Goal: Task Accomplishment & Management: Manage account settings

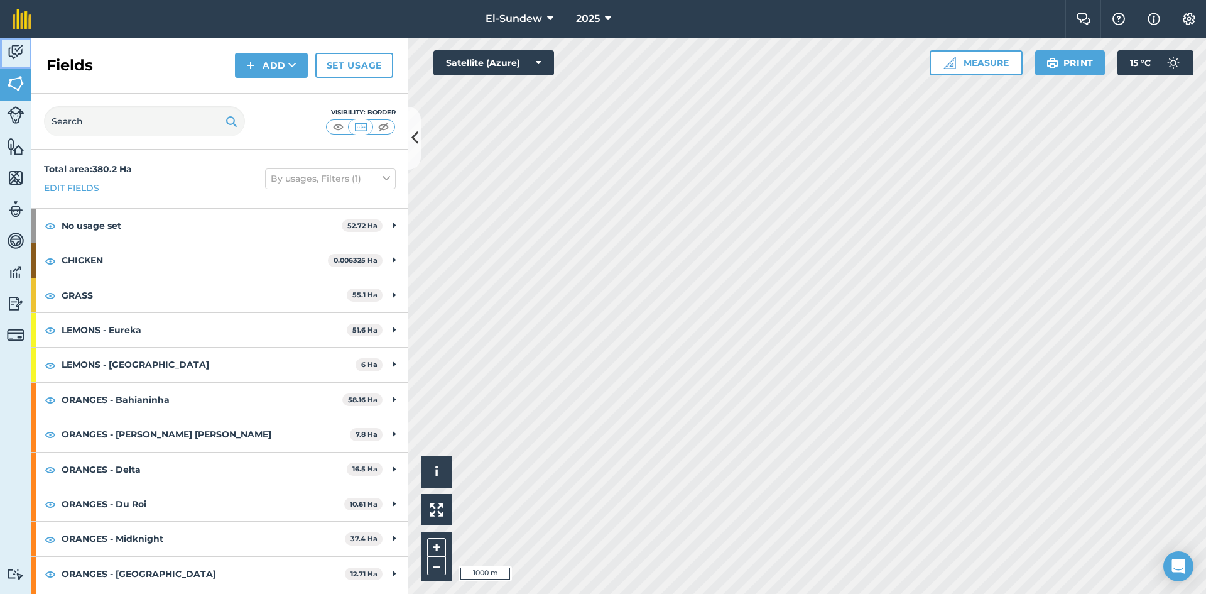
click at [22, 48] on img at bounding box center [16, 52] width 18 height 19
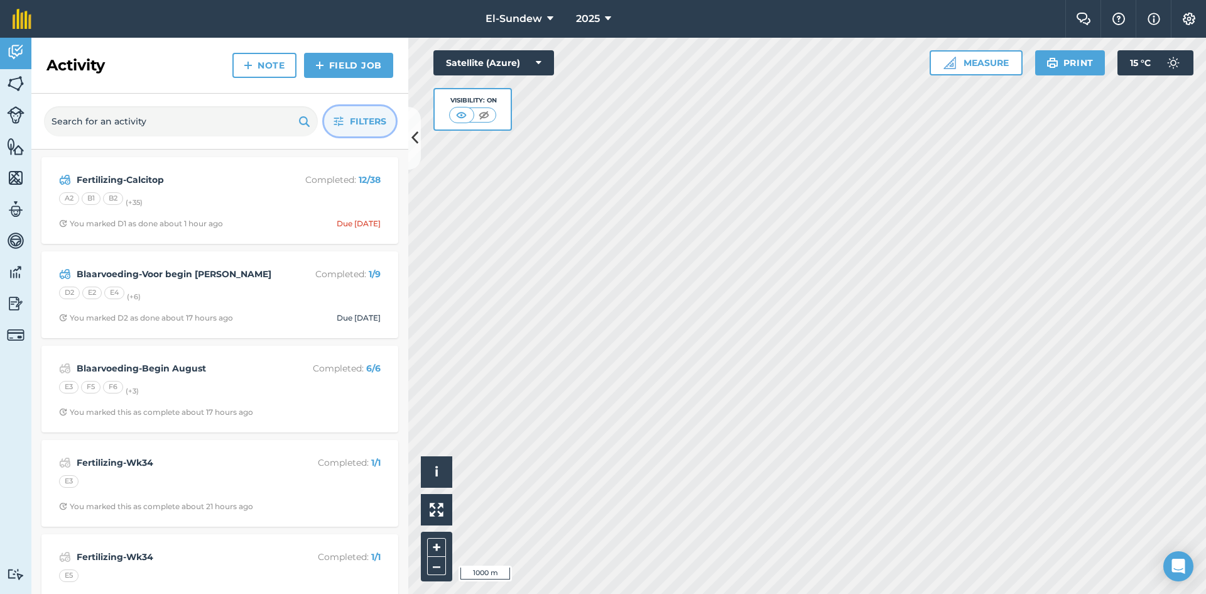
click at [341, 121] on icon "button" at bounding box center [339, 121] width 10 height 10
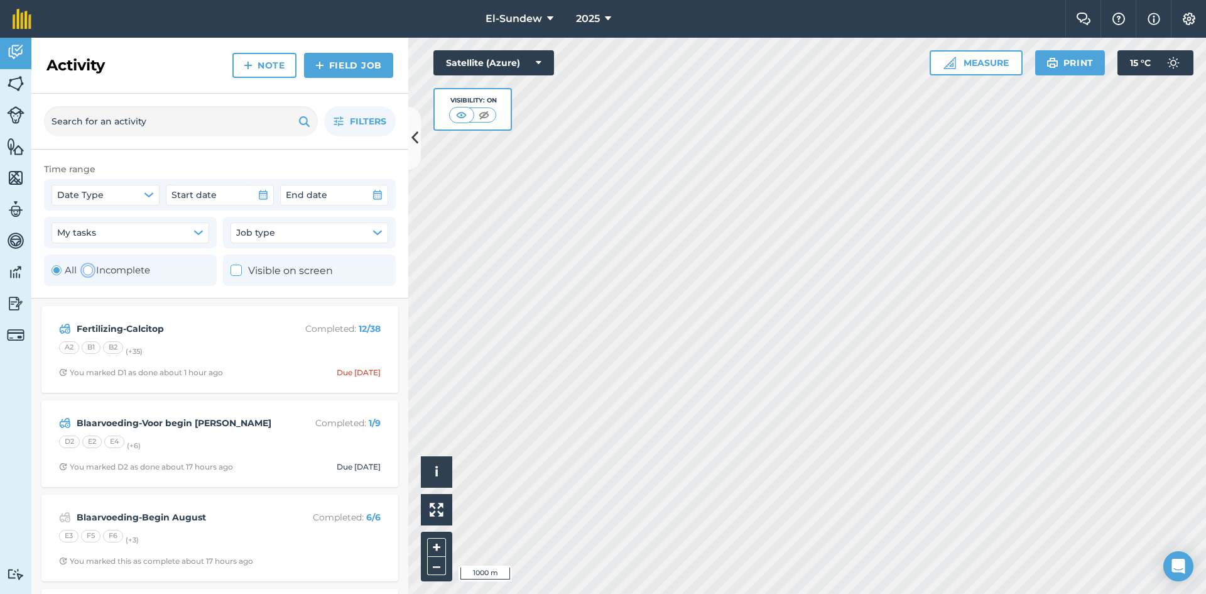
click at [89, 274] on div "Toggle Activity" at bounding box center [88, 270] width 10 height 10
radio input "false"
radio input "true"
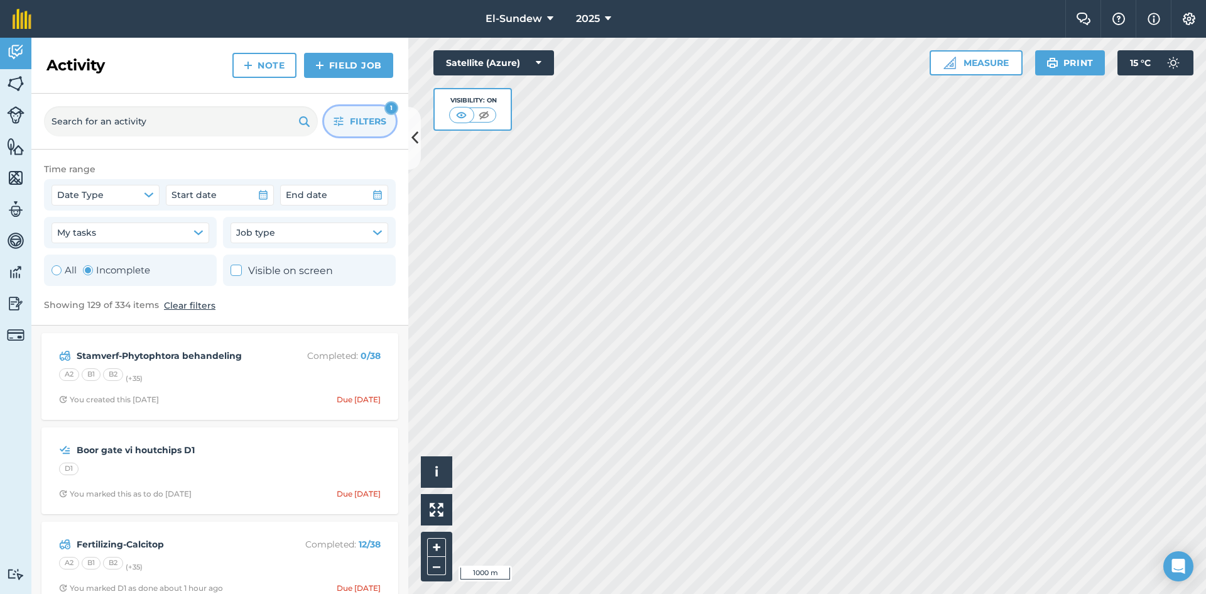
click at [332, 128] on button "Filters 1" at bounding box center [360, 121] width 72 height 30
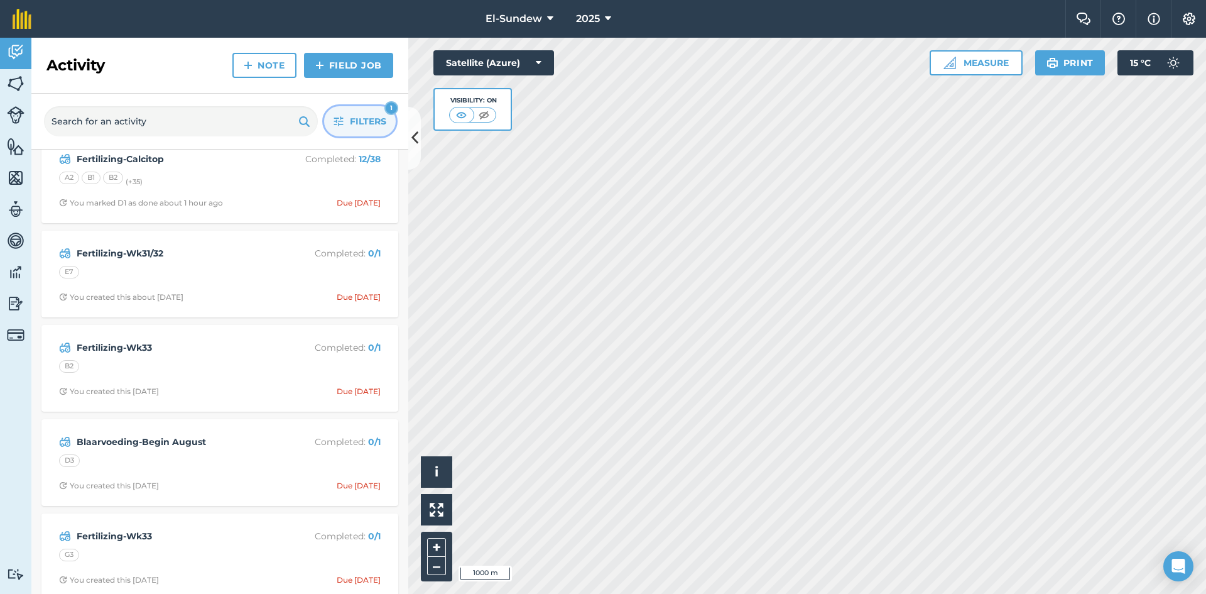
scroll to position [419, 0]
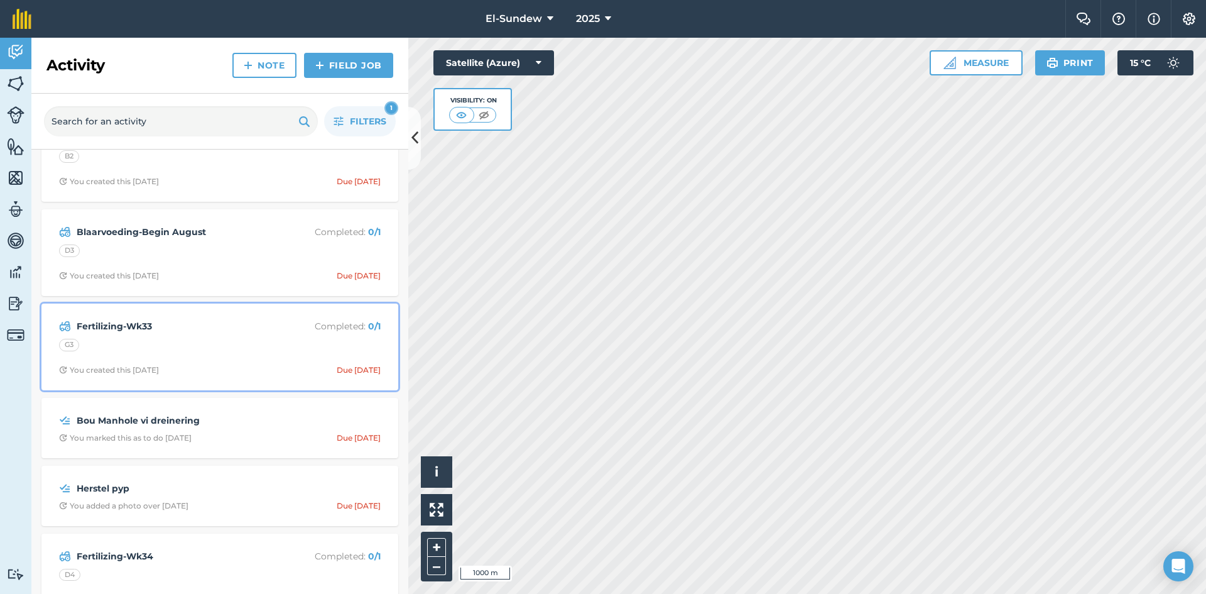
click at [221, 336] on div "Fertilizing-Wk33 Completed : 0 / 1 G3 You created this [DATE] Due [DATE]" at bounding box center [220, 347] width 342 height 72
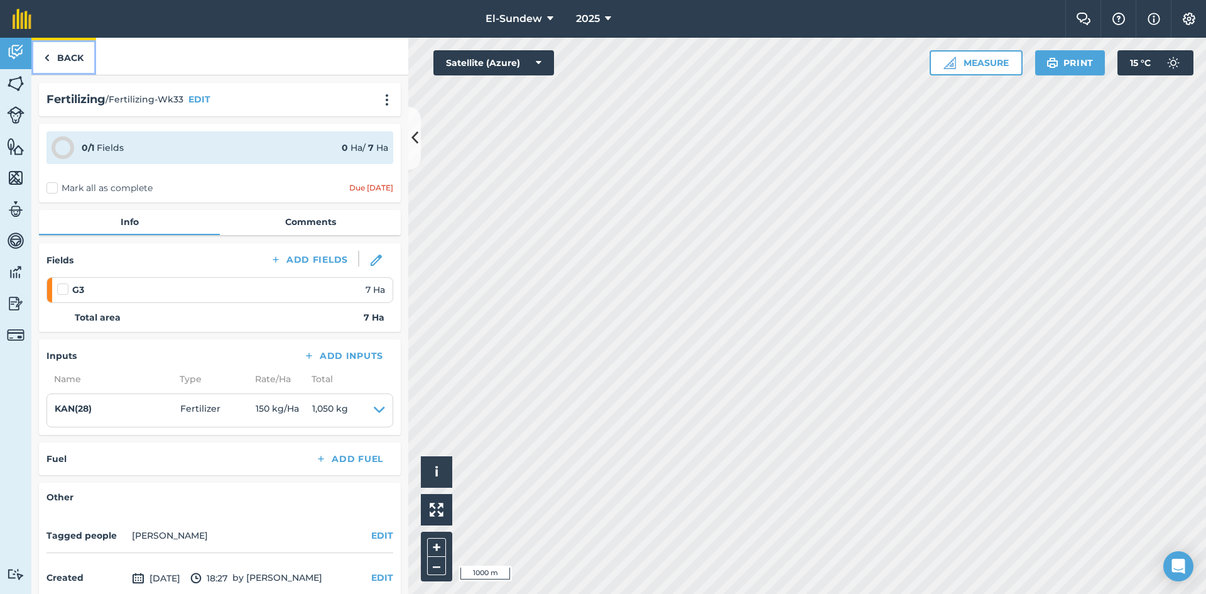
click at [68, 63] on link "Back" at bounding box center [63, 56] width 65 height 37
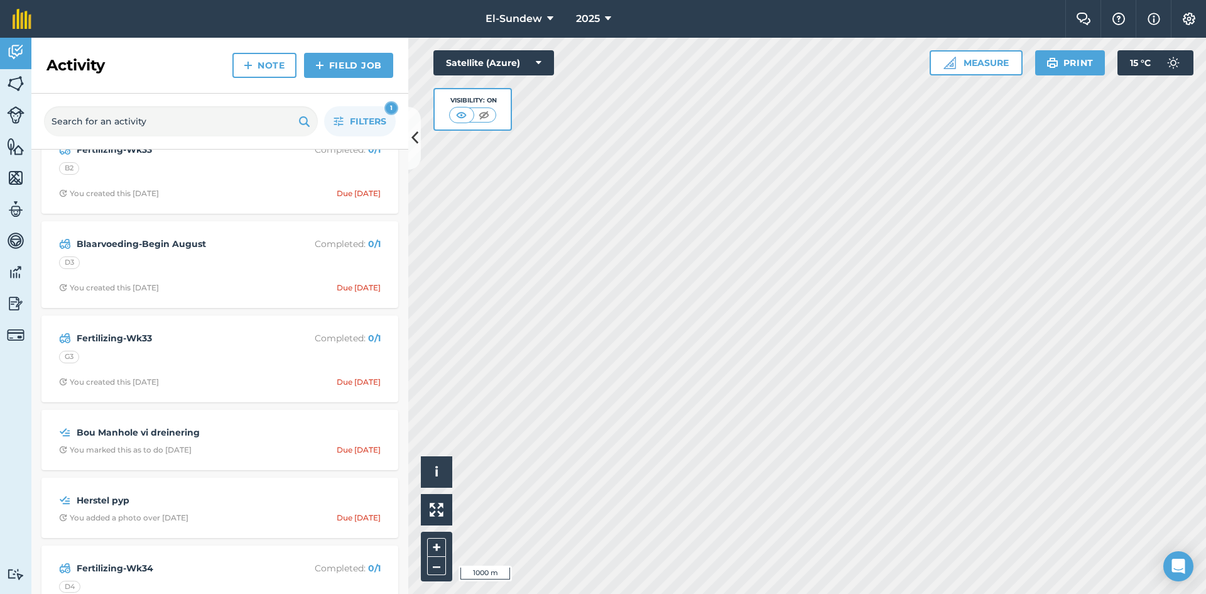
scroll to position [419, 0]
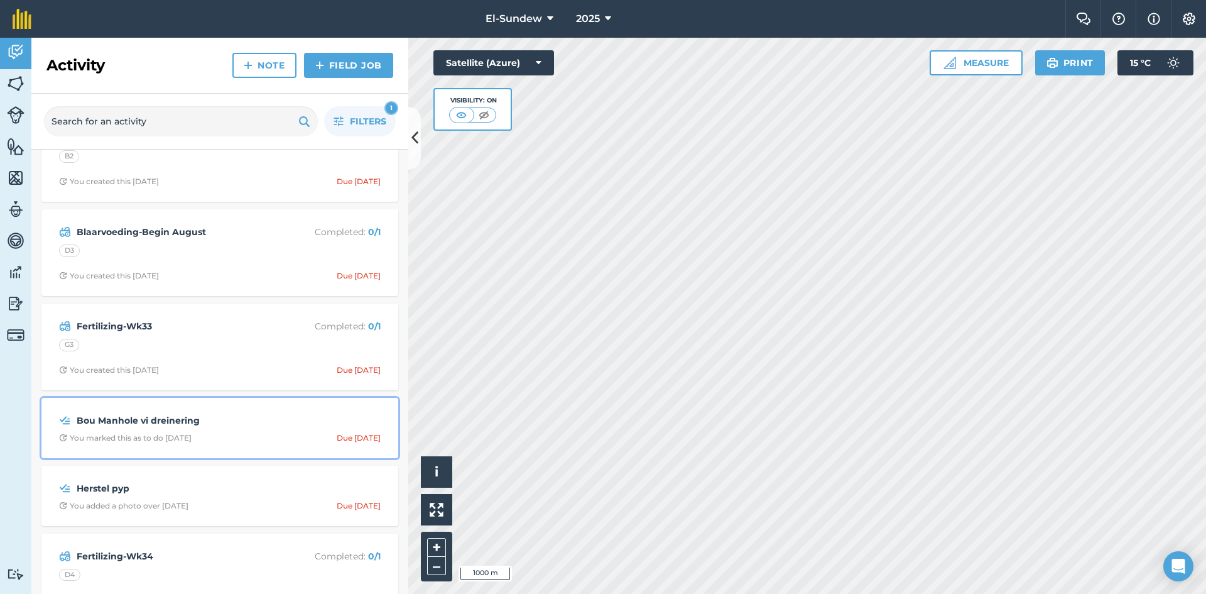
click at [295, 422] on div "Bou Manhole vi dreinering" at bounding box center [220, 420] width 322 height 15
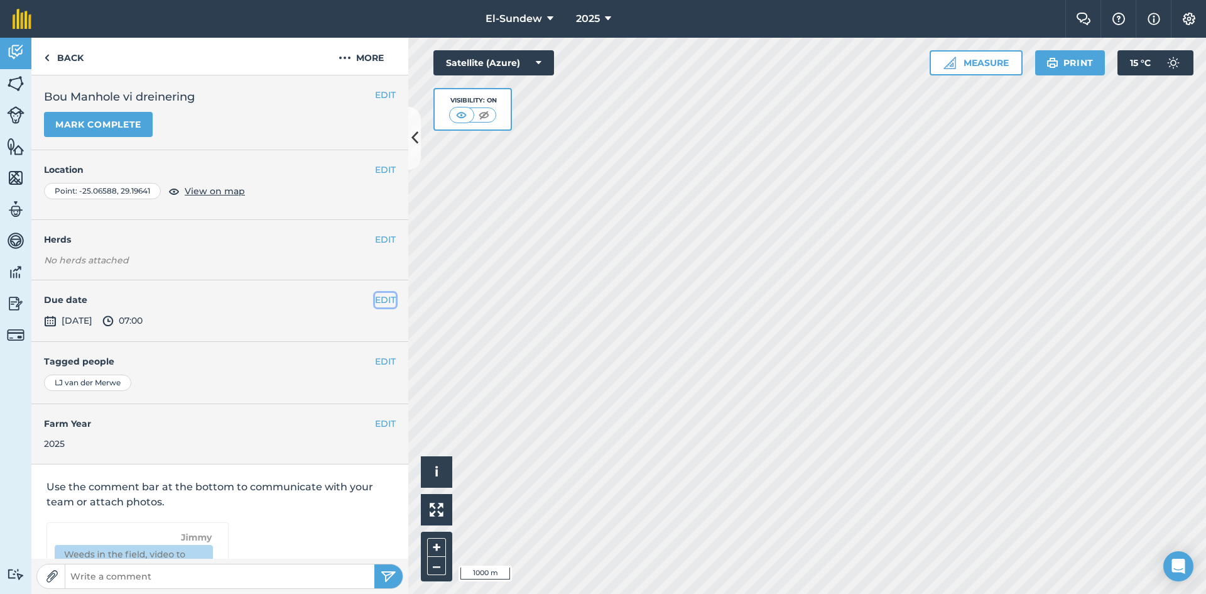
click at [381, 295] on button "EDIT" at bounding box center [385, 300] width 21 height 14
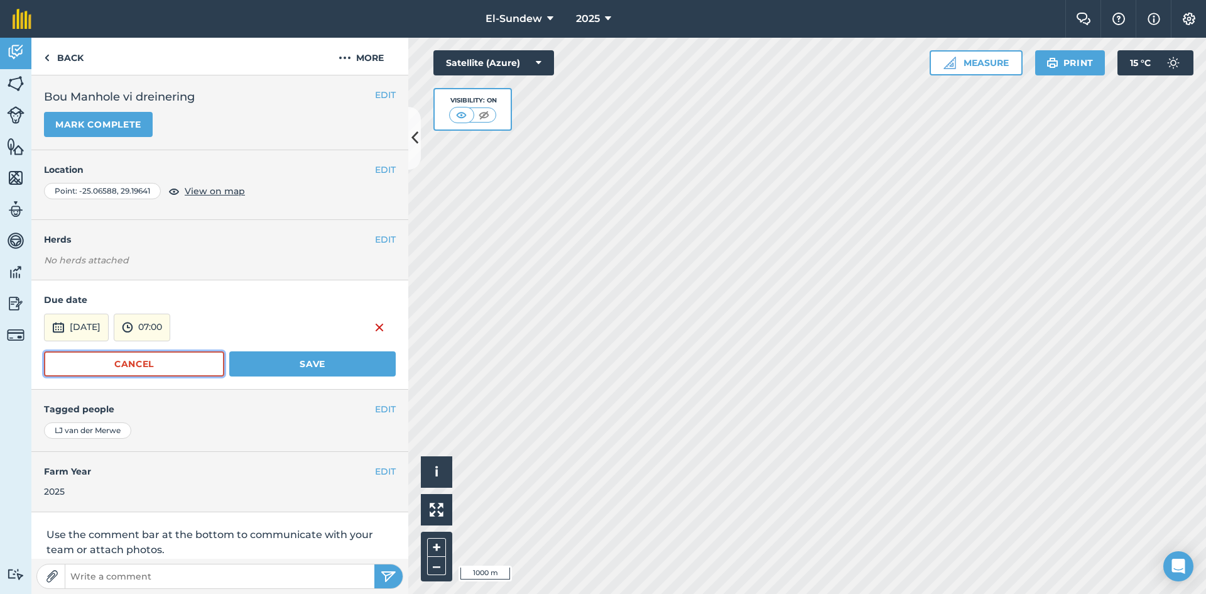
click at [179, 370] on button "Cancel" at bounding box center [134, 363] width 180 height 25
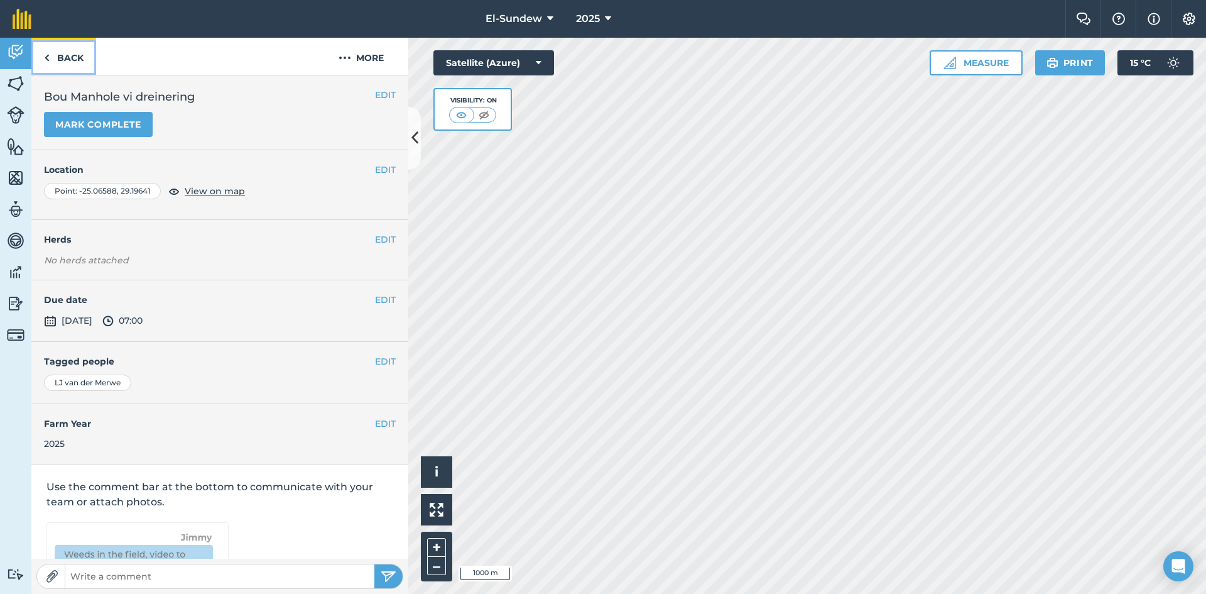
click at [58, 57] on link "Back" at bounding box center [63, 56] width 65 height 37
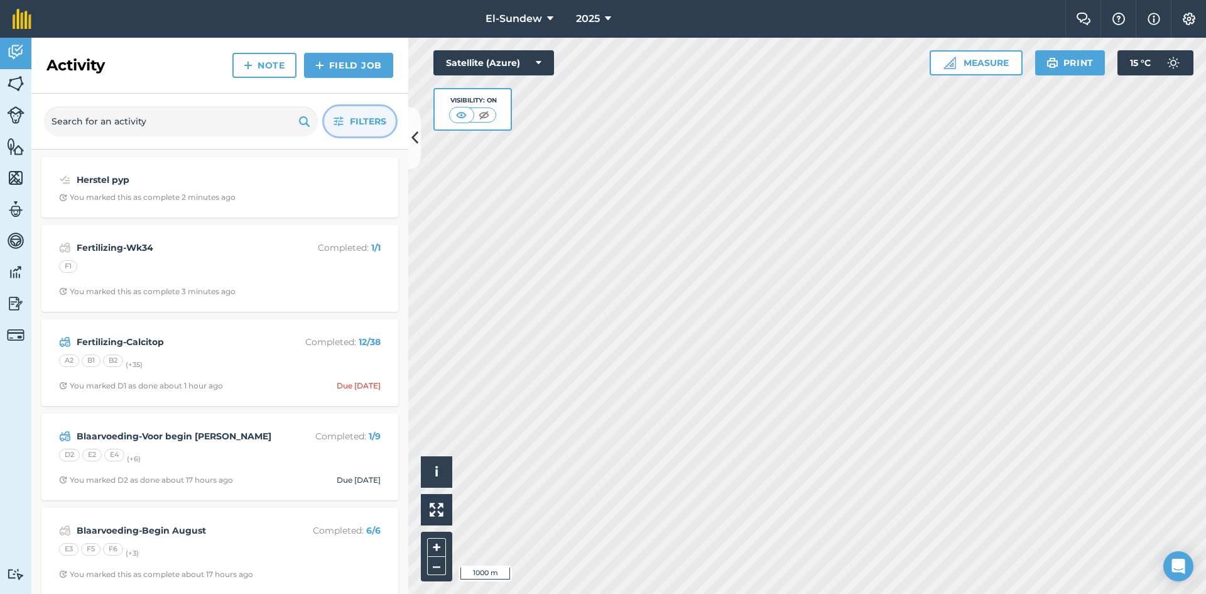
click at [342, 114] on button "Filters" at bounding box center [360, 121] width 72 height 30
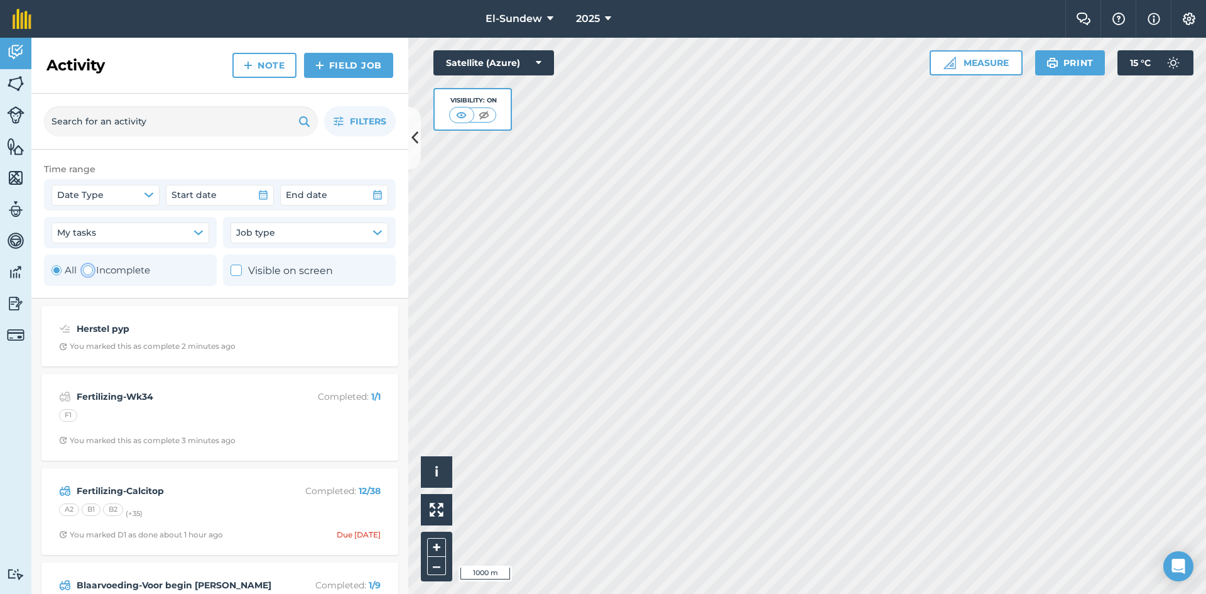
click at [144, 267] on label "Incomplete" at bounding box center [116, 270] width 67 height 15
radio input "false"
radio input "true"
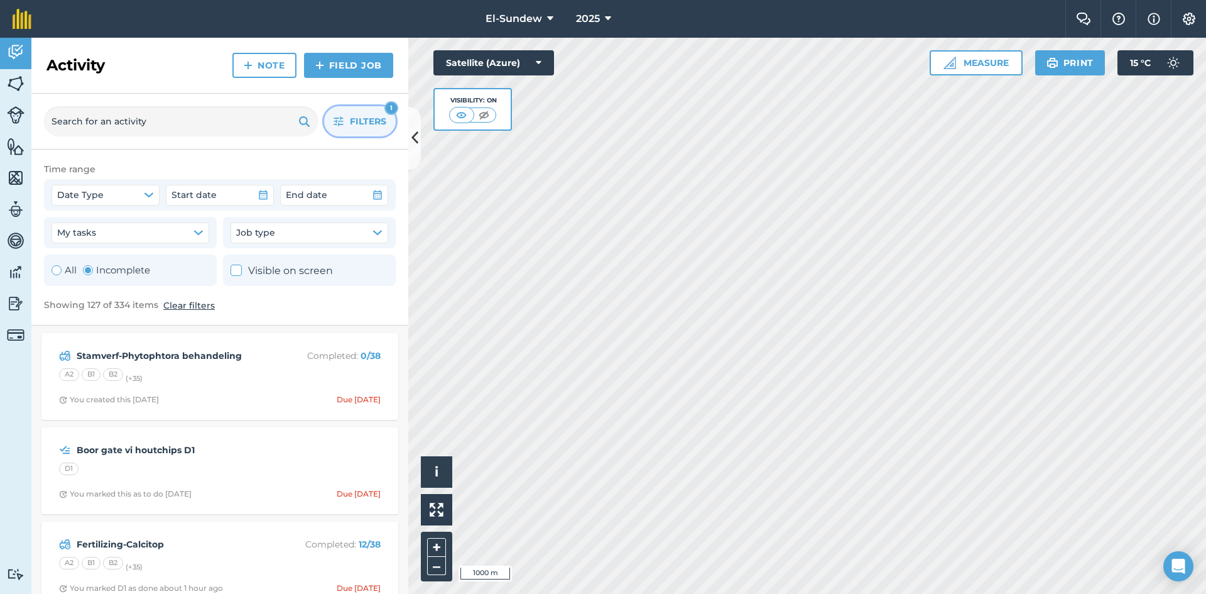
click at [338, 116] on icon "button" at bounding box center [339, 121] width 10 height 10
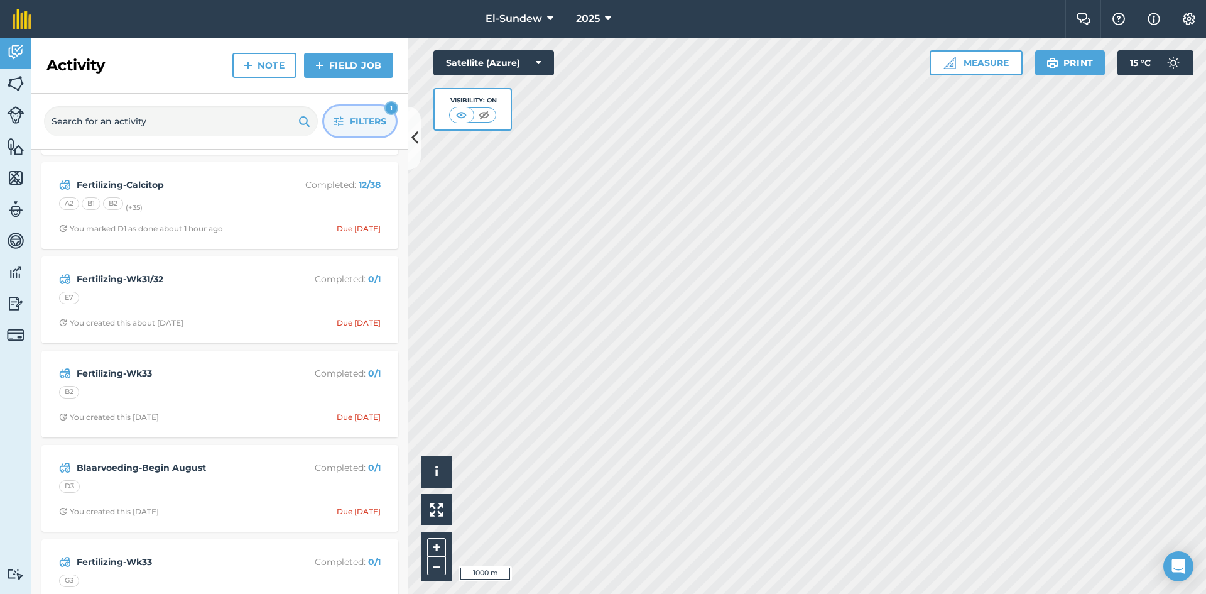
scroll to position [209, 0]
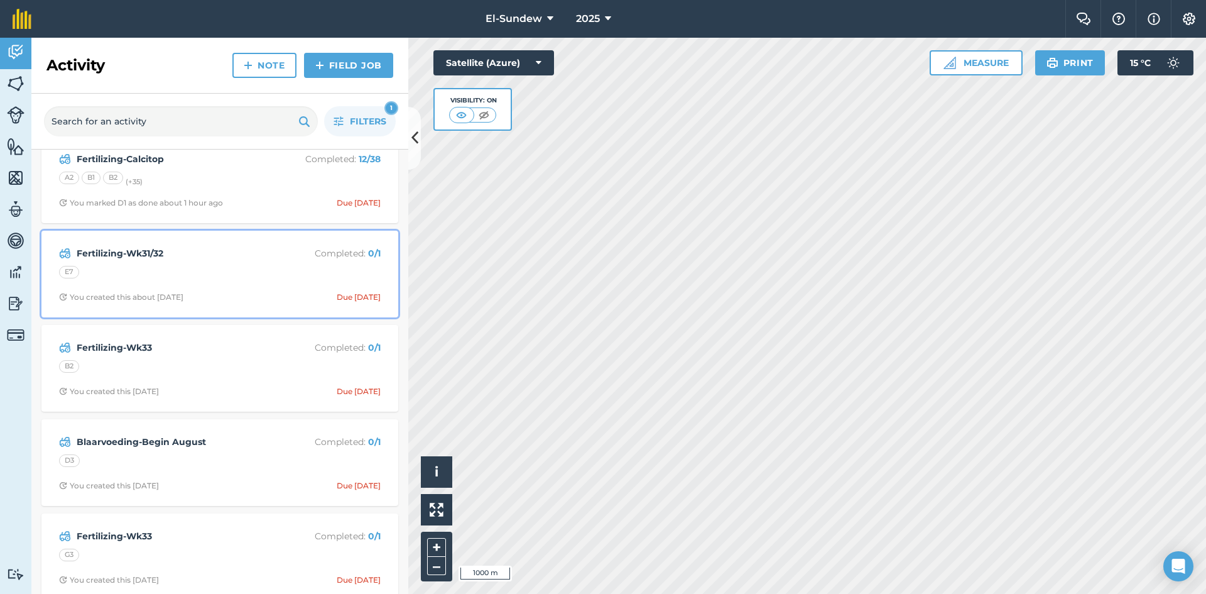
click at [228, 271] on div "E7" at bounding box center [220, 274] width 322 height 16
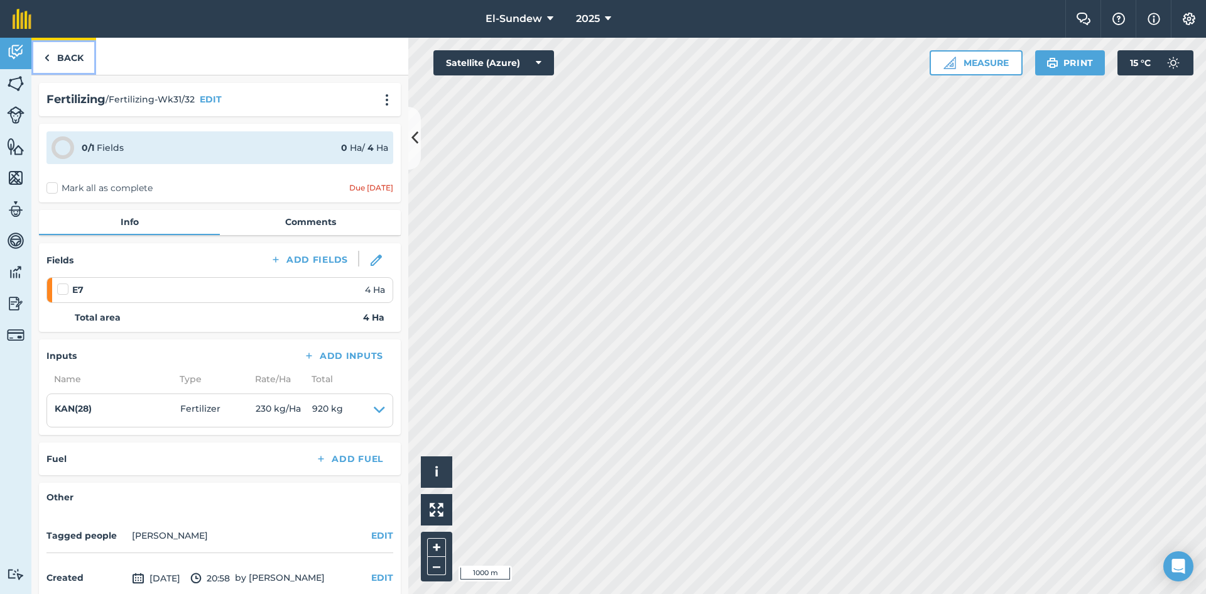
click at [74, 67] on link "Back" at bounding box center [63, 56] width 65 height 37
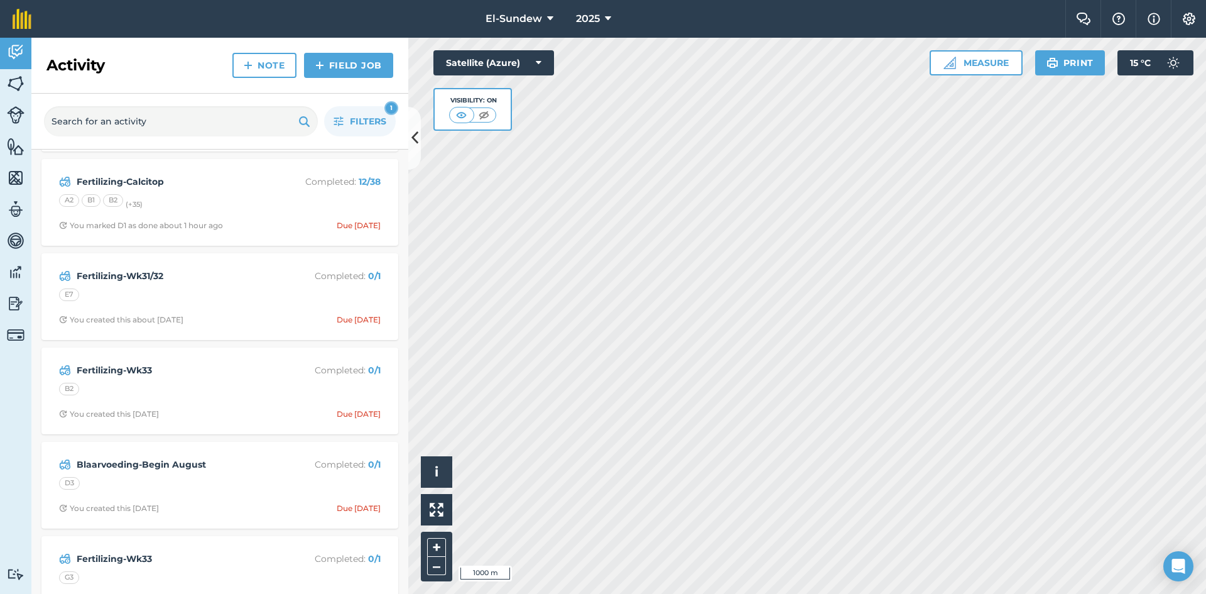
scroll to position [209, 0]
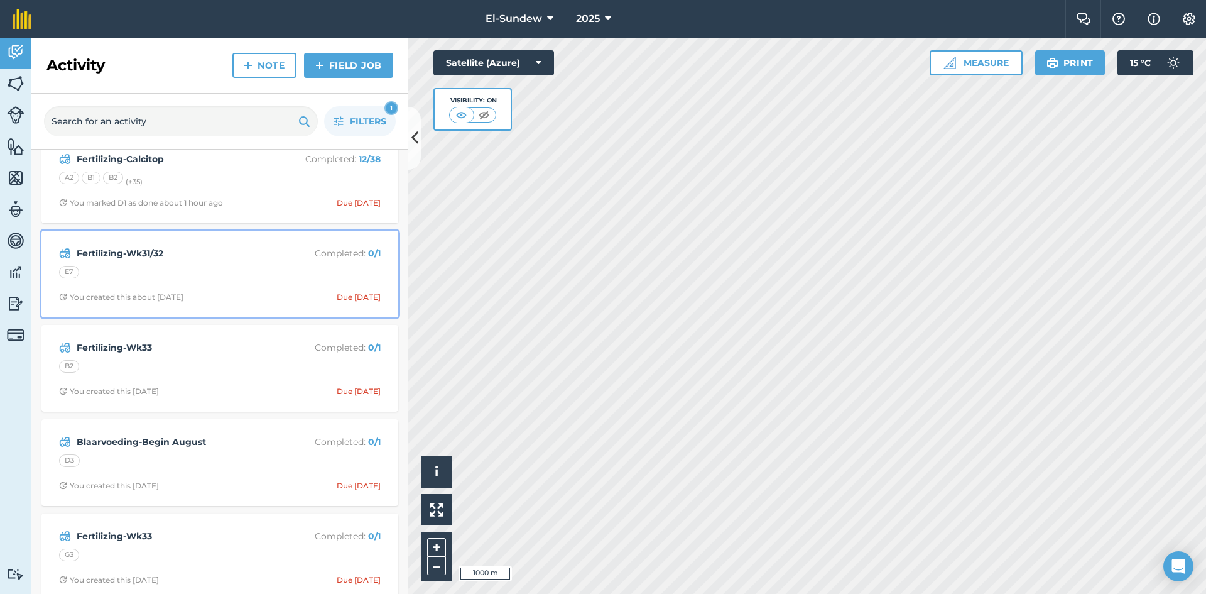
click at [220, 275] on div "E7" at bounding box center [220, 274] width 322 height 16
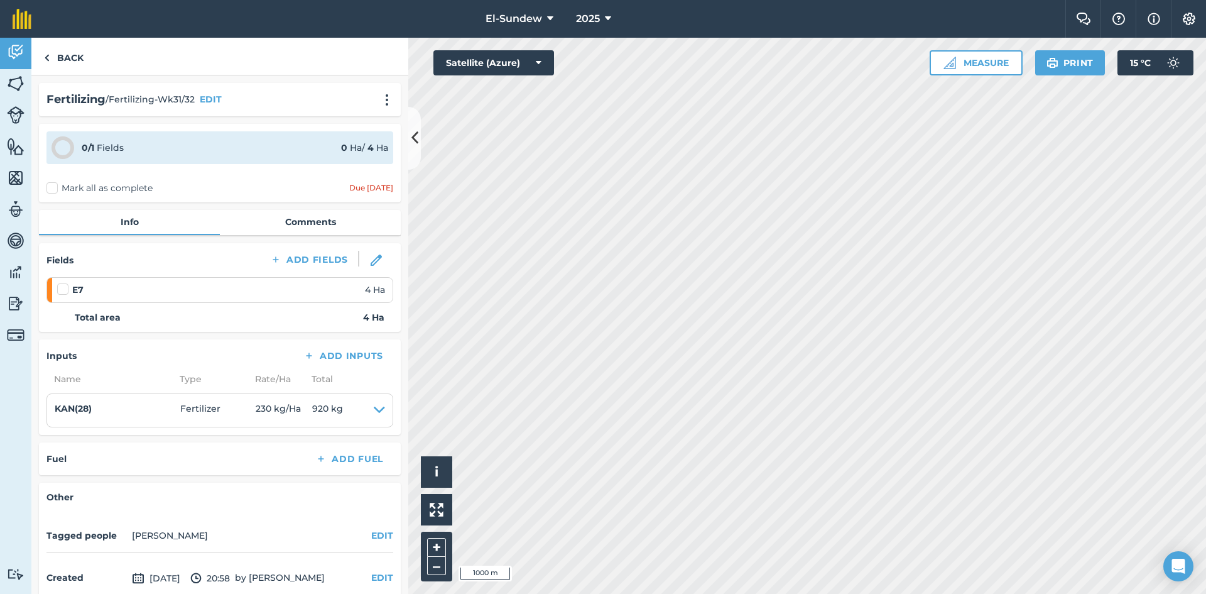
click at [67, 283] on label at bounding box center [64, 283] width 15 height 0
click at [65, 286] on input "checkbox" at bounding box center [61, 287] width 8 height 8
checkbox input "false"
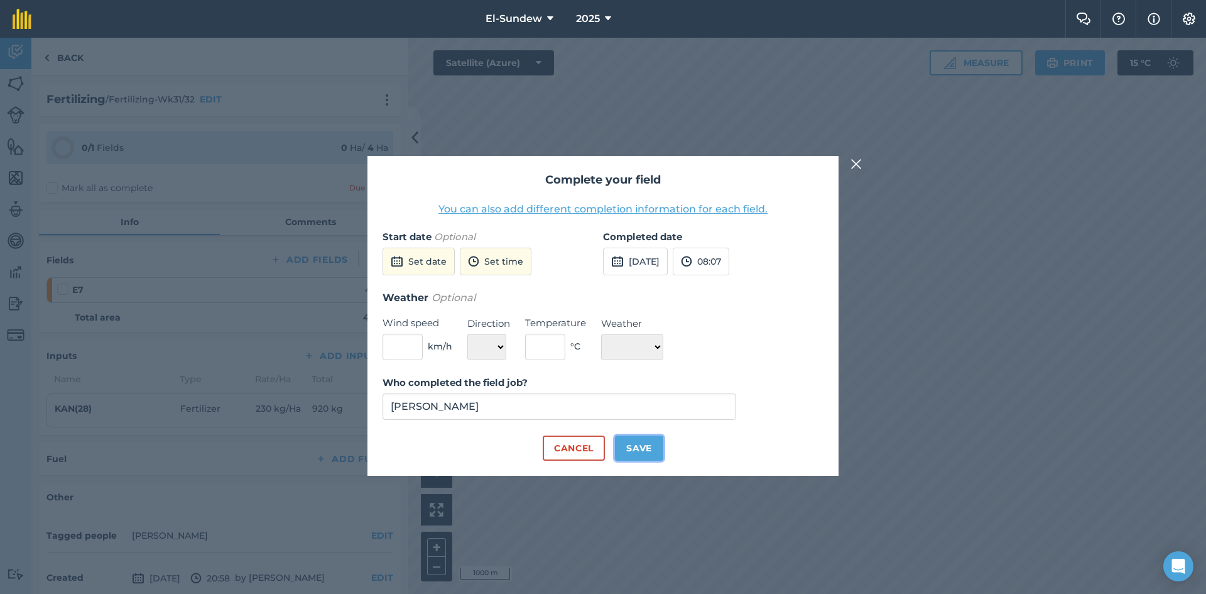
click at [631, 444] on button "Save" at bounding box center [639, 447] width 48 height 25
checkbox input "true"
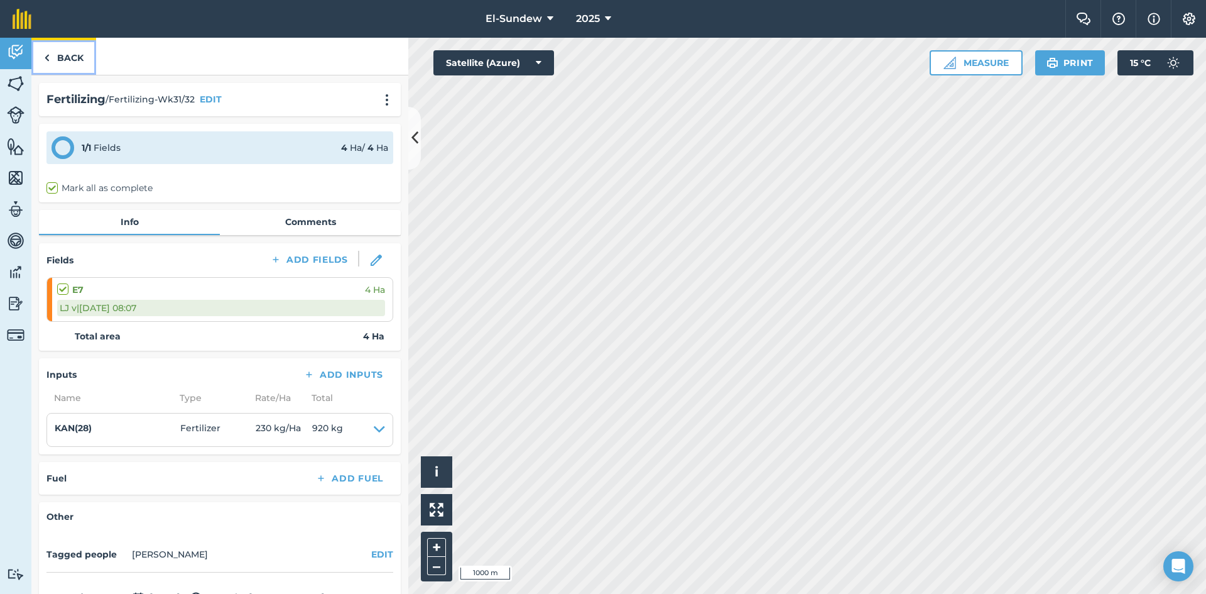
click at [67, 65] on link "Back" at bounding box center [63, 56] width 65 height 37
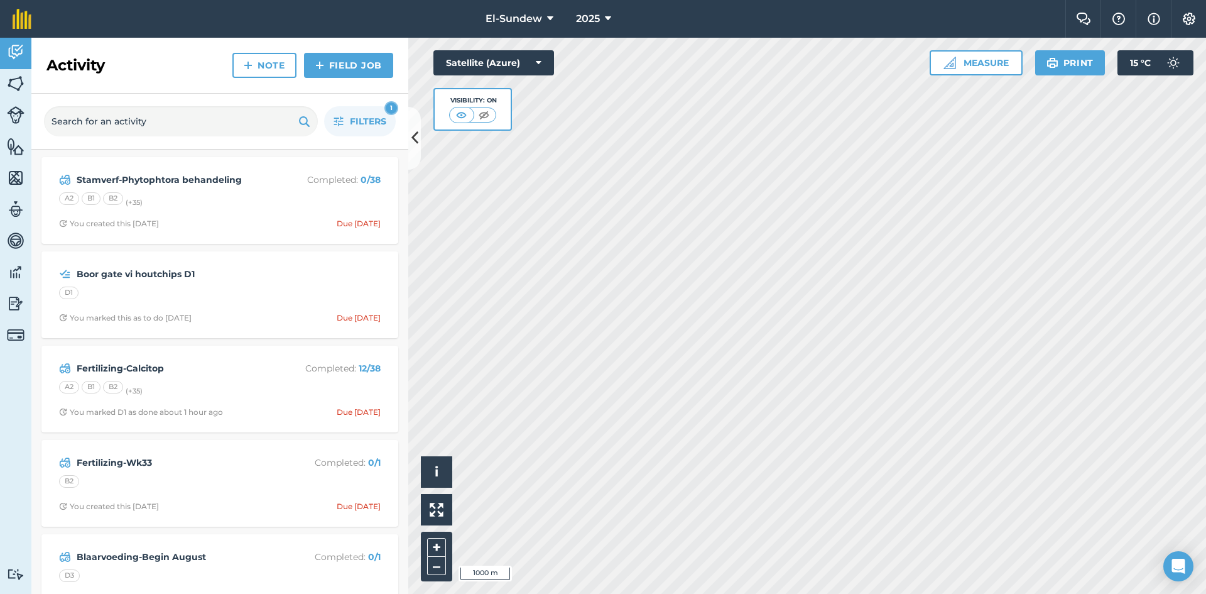
scroll to position [209, 0]
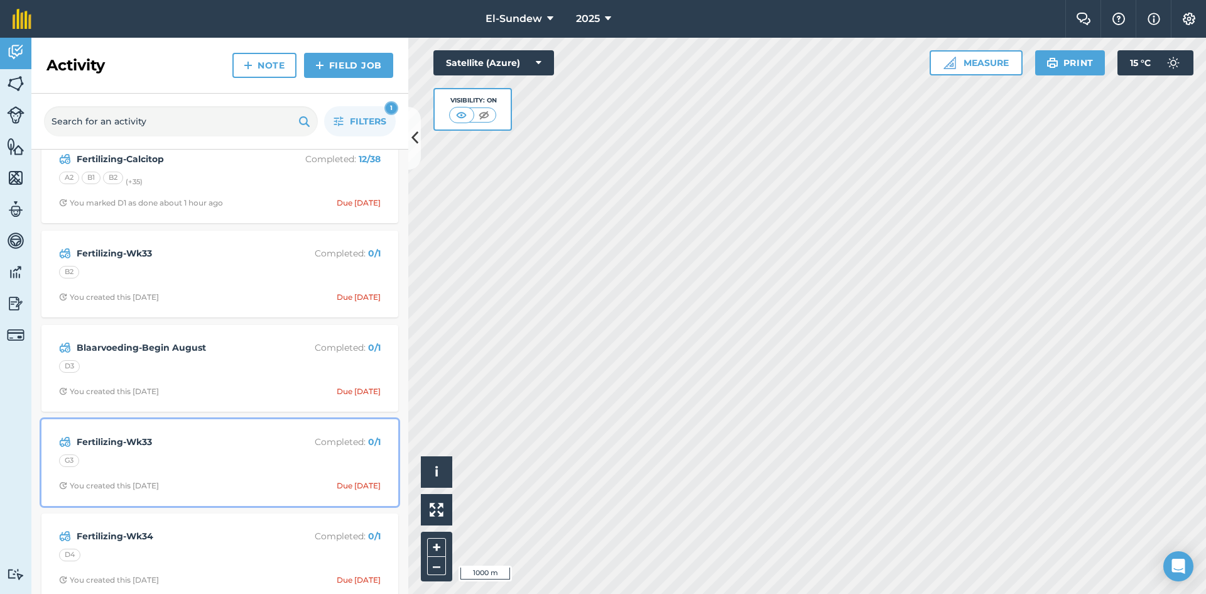
click at [219, 453] on div "Fertilizing-Wk33 Completed : 0 / 1 G3 You created this [DATE] Due [DATE]" at bounding box center [220, 463] width 342 height 72
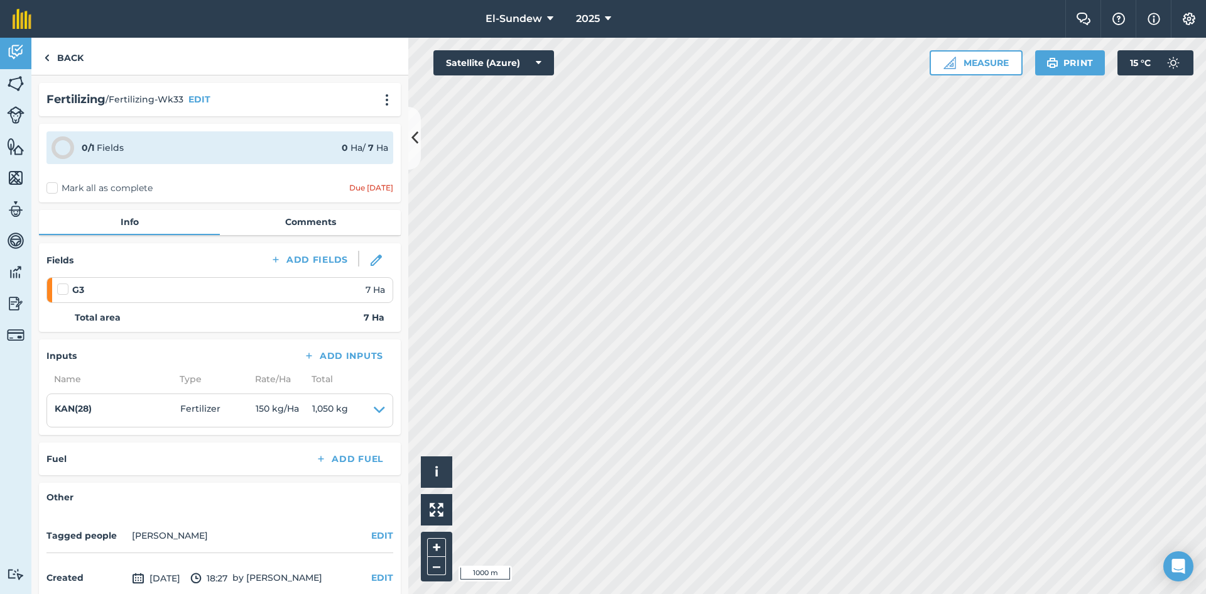
click at [65, 283] on label at bounding box center [64, 283] width 15 height 0
click at [65, 288] on input "checkbox" at bounding box center [61, 287] width 8 height 8
checkbox input "false"
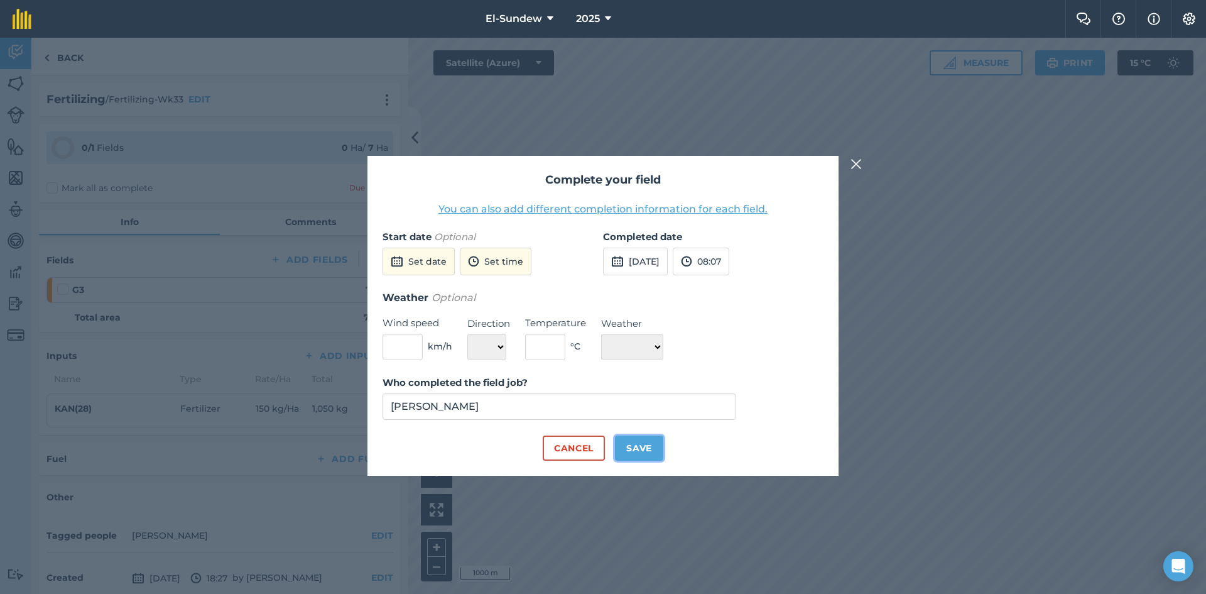
click at [640, 449] on button "Save" at bounding box center [639, 447] width 48 height 25
checkbox input "true"
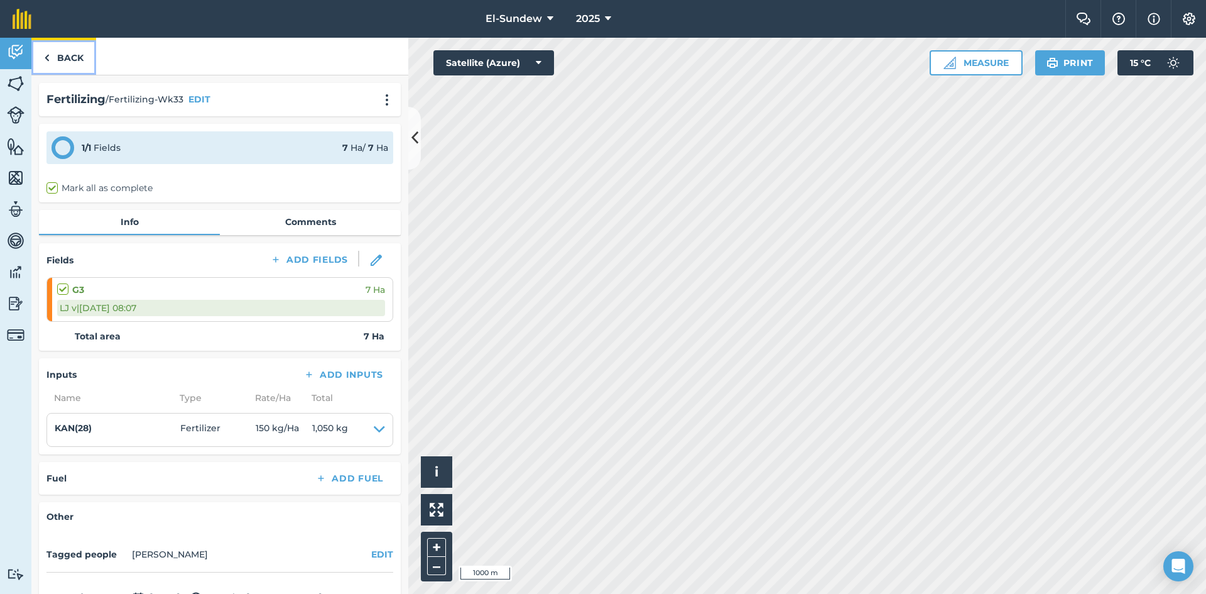
click at [68, 56] on link "Back" at bounding box center [63, 56] width 65 height 37
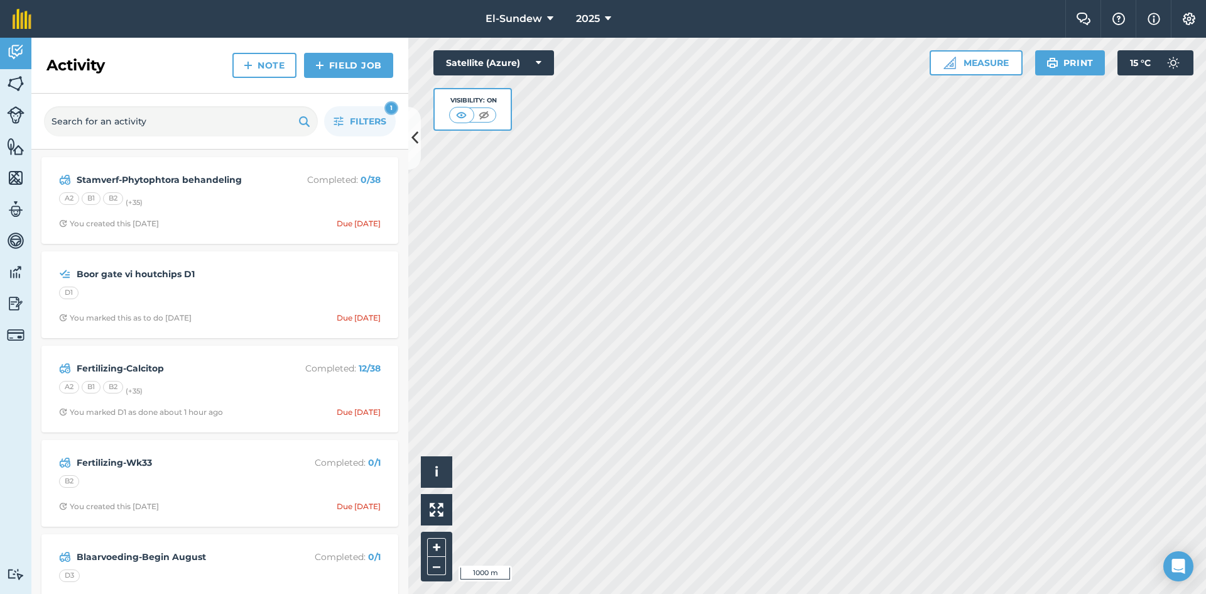
scroll to position [209, 0]
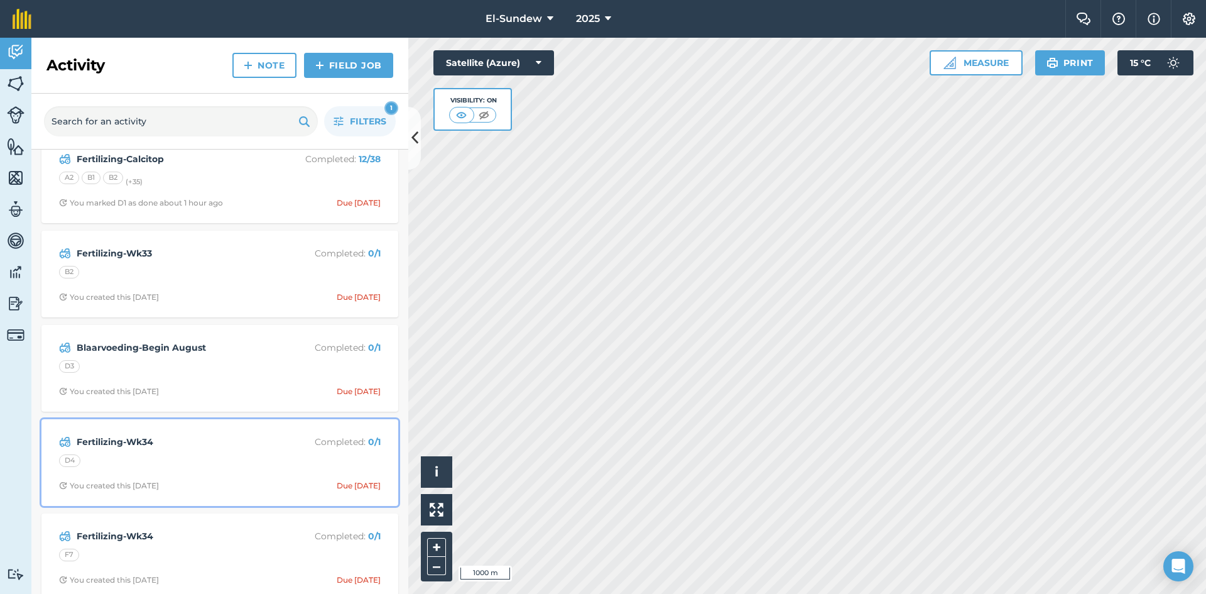
click at [209, 449] on strong "Fertilizing-Wk34" at bounding box center [176, 442] width 199 height 14
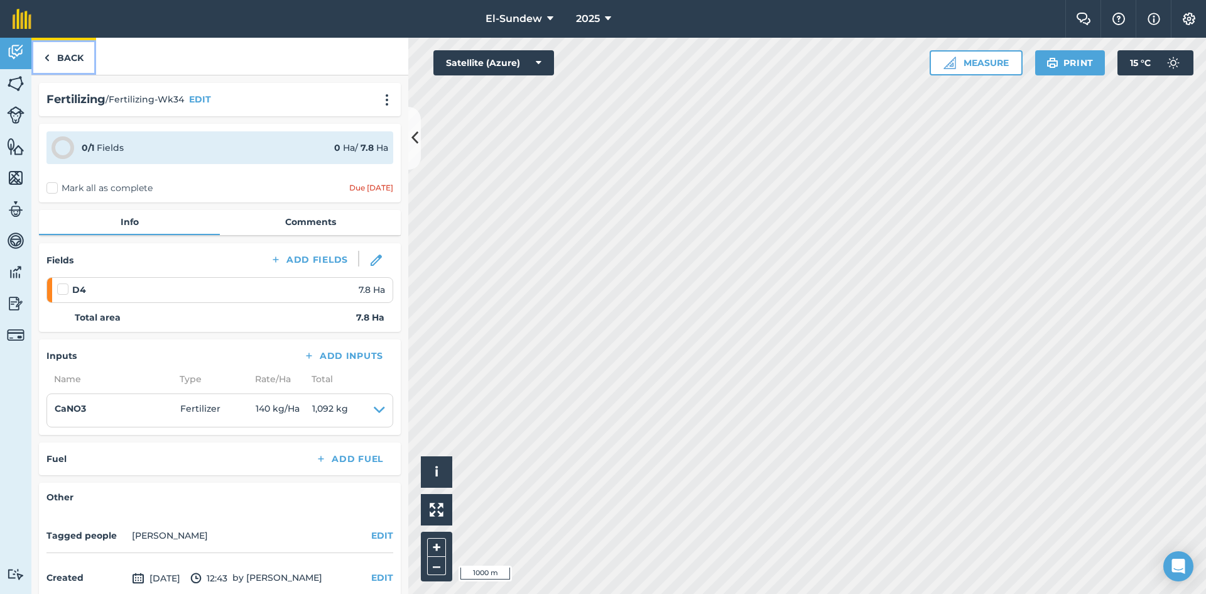
click at [52, 64] on link "Back" at bounding box center [63, 56] width 65 height 37
